Goal: Transaction & Acquisition: Purchase product/service

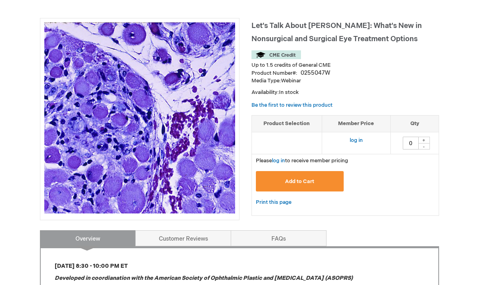
scroll to position [102, 0]
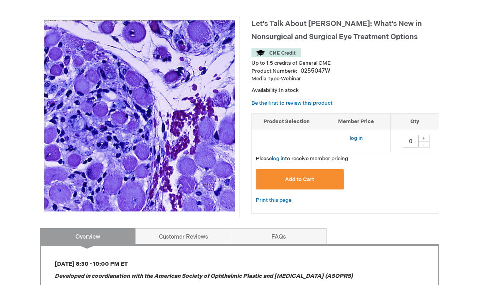
click at [301, 182] on span "Add to Cart" at bounding box center [299, 179] width 29 height 6
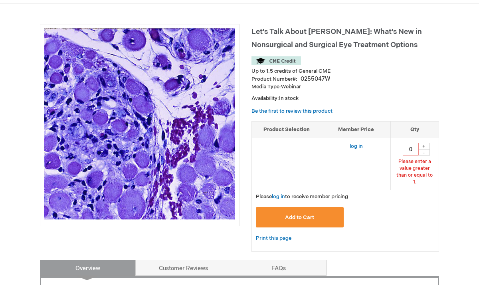
scroll to position [94, 0]
click at [357, 145] on link "log in" at bounding box center [356, 146] width 13 height 6
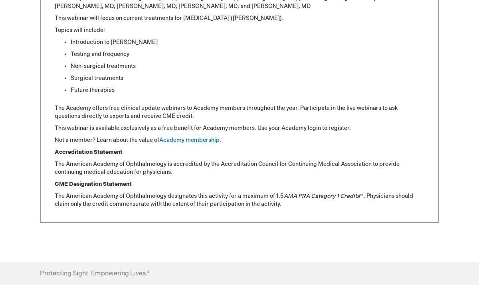
scroll to position [451, 0]
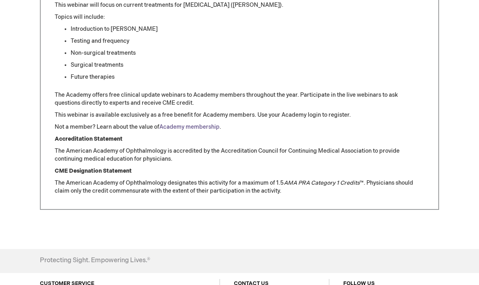
click at [212, 128] on link "Academy membership" at bounding box center [189, 126] width 60 height 7
